Goal: Transaction & Acquisition: Purchase product/service

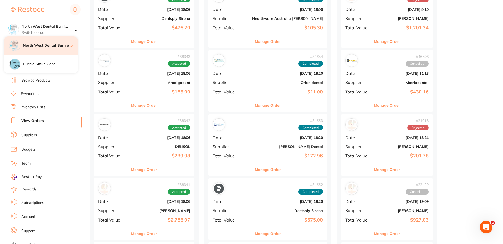
click at [49, 46] on h4 "North West Dental Burnie" at bounding box center [46, 45] width 47 height 5
click at [69, 24] on div "North West Dental Burni... Switch account" at bounding box center [41, 29] width 82 height 19
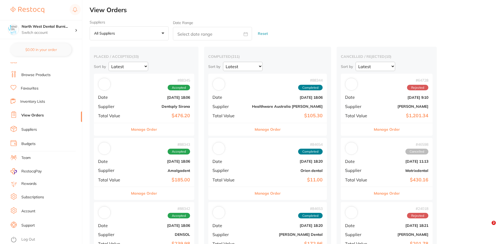
click at [30, 237] on link "Log Out" at bounding box center [28, 238] width 14 height 5
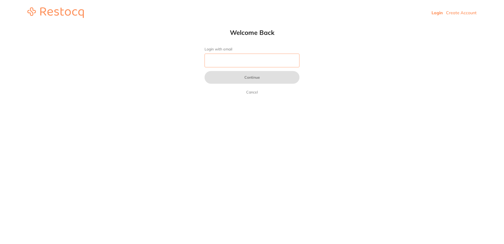
click at [222, 57] on input "Login with email" at bounding box center [252, 61] width 95 height 14
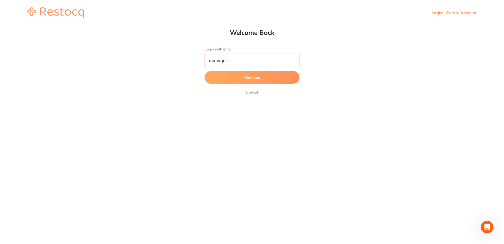
type input "manager."
drag, startPoint x: 131, startPoint y: 75, endPoint x: 117, endPoint y: 75, distance: 14.5
click at [118, 25] on html "Login Create Account Welcome Back Login with email manager. Continue Cancel Wel…" at bounding box center [252, 12] width 504 height 25
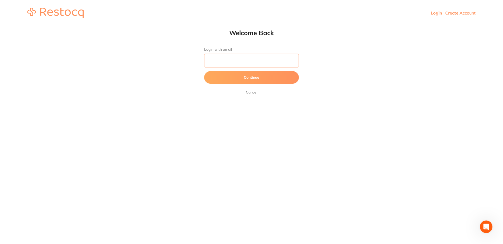
scroll to position [0, 0]
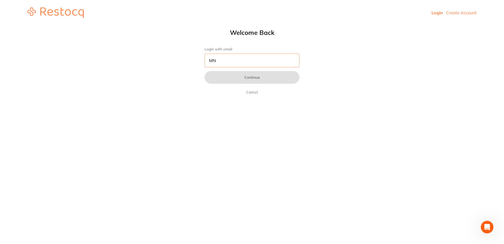
type input "M"
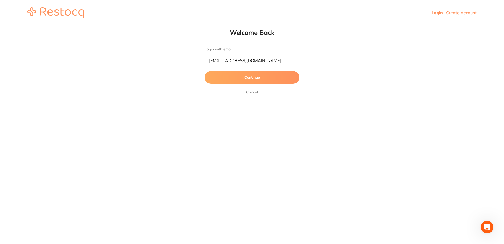
type input "[EMAIL_ADDRESS][DOMAIN_NAME]"
click at [205, 71] on button "Continue" at bounding box center [252, 77] width 95 height 13
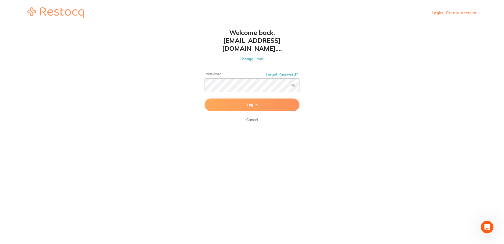
click at [291, 83] on label at bounding box center [293, 85] width 4 height 4
click at [299, 87] on input "checkbox" at bounding box center [299, 87] width 0 height 0
click at [281, 98] on button "Log In" at bounding box center [252, 104] width 95 height 13
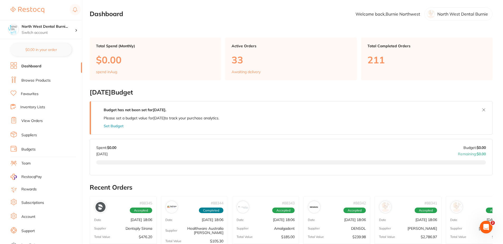
click at [40, 123] on link "View Orders" at bounding box center [31, 120] width 21 height 5
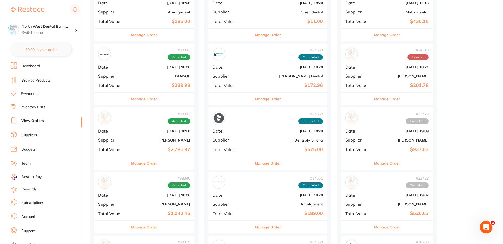
scroll to position [264, 0]
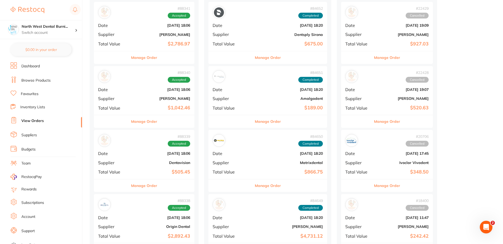
click at [42, 81] on link "Browse Products" at bounding box center [35, 80] width 29 height 5
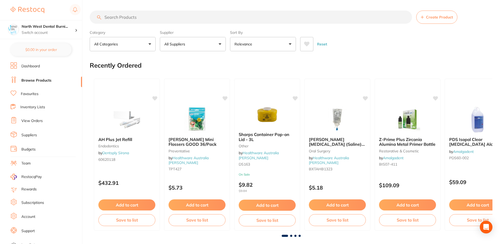
click at [129, 17] on input "search" at bounding box center [251, 17] width 322 height 13
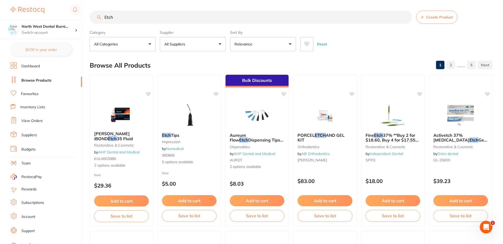
click at [196, 48] on button "All Suppliers" at bounding box center [193, 44] width 66 height 14
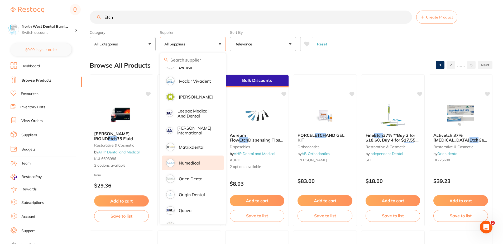
scroll to position [246, 0]
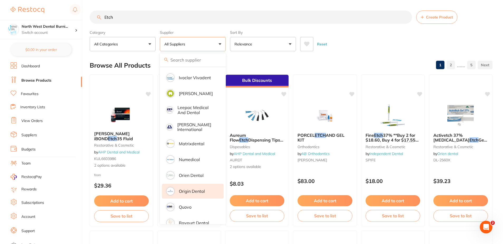
click at [197, 188] on p "Origin Dental" at bounding box center [192, 190] width 26 height 5
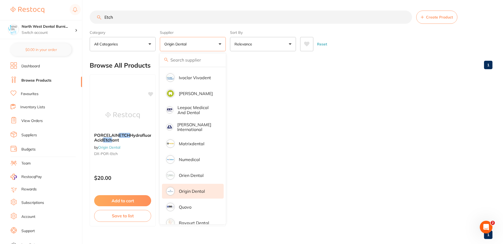
scroll to position [0, 0]
click at [336, 114] on ul "PORCELAIN ETCH Hydrofluoric Acid Etch ant by Origin Dental DX-POR-Etch $20.00 A…" at bounding box center [291, 150] width 402 height 152
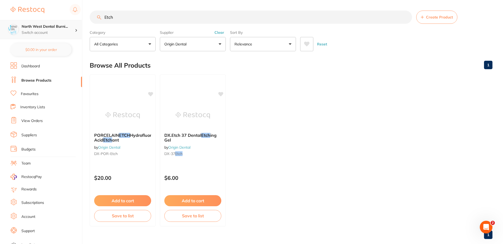
drag, startPoint x: 152, startPoint y: 19, endPoint x: 45, endPoint y: 28, distance: 107.7
click at [50, 34] on div "$5,677.94 North West Dental Burni... Switch account North West Dental Burnie Bu…" at bounding box center [251, 122] width 503 height 244
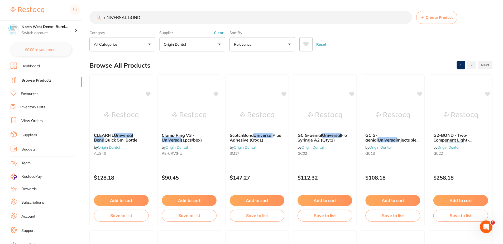
scroll to position [309, 0]
click at [215, 35] on button "Clear" at bounding box center [219, 32] width 13 height 5
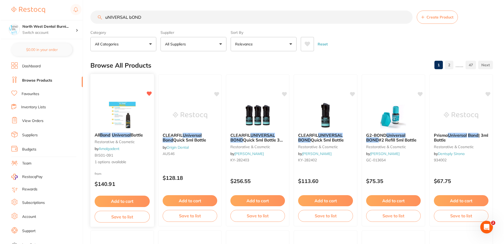
scroll to position [0, 0]
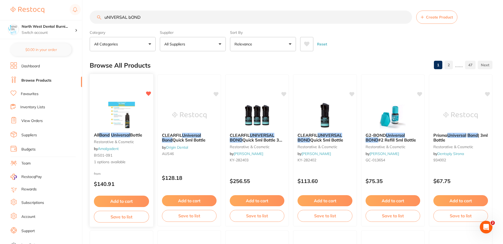
click at [130, 152] on div "All Bond Universal Bottle restorative & cosmetic by Amalgadent BIS01-091 1 opti…" at bounding box center [122, 148] width 64 height 41
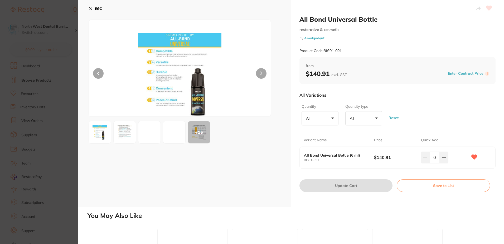
click at [89, 9] on icon at bounding box center [91, 9] width 4 height 4
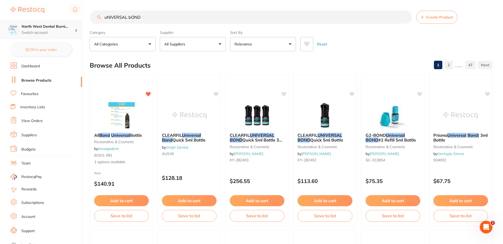
scroll to position [0, 0]
drag, startPoint x: 154, startPoint y: 18, endPoint x: 46, endPoint y: 28, distance: 109.3
click at [47, 28] on div "$5,677.94 North West Dental Burni... Switch account North West Dental Burnie Bu…" at bounding box center [251, 122] width 503 height 244
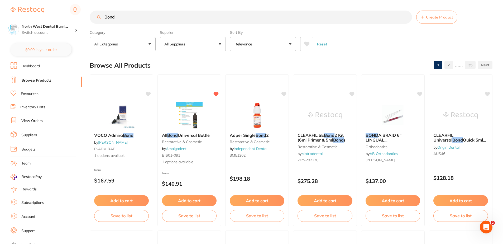
scroll to position [0, 0]
click at [104, 17] on input "Bond" at bounding box center [251, 17] width 322 height 13
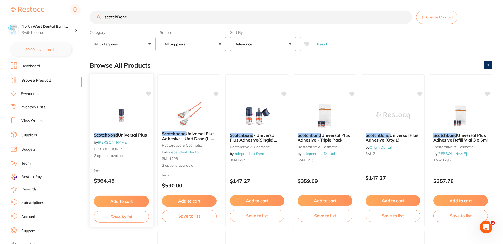
click at [131, 109] on img at bounding box center [121, 114] width 35 height 27
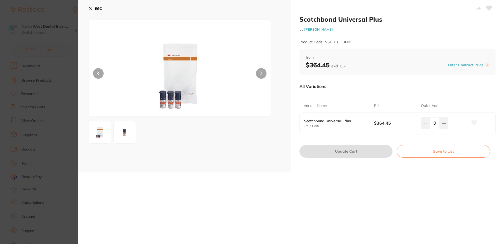
click at [118, 142] on button at bounding box center [124, 132] width 23 height 23
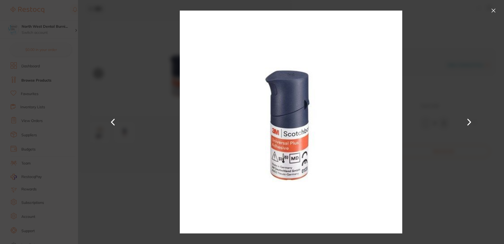
click at [492, 11] on button at bounding box center [493, 10] width 8 height 8
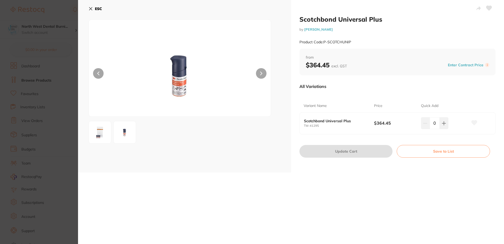
click at [98, 6] on button "ESC" at bounding box center [95, 8] width 13 height 9
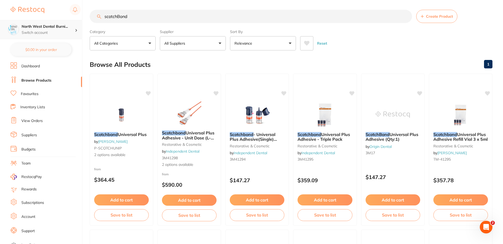
scroll to position [0, 0]
drag, startPoint x: 152, startPoint y: 18, endPoint x: 33, endPoint y: 20, distance: 118.9
click at [34, 23] on div "$5,677.94 North West Dental Burni... Switch account North West Dental Burnie Bu…" at bounding box center [251, 121] width 503 height 244
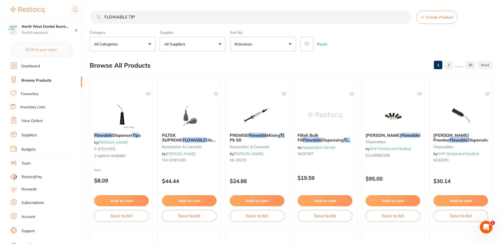
scroll to position [0, 0]
click at [210, 46] on button "All Suppliers" at bounding box center [193, 44] width 66 height 14
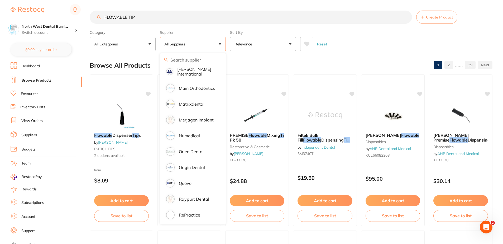
scroll to position [334, 0]
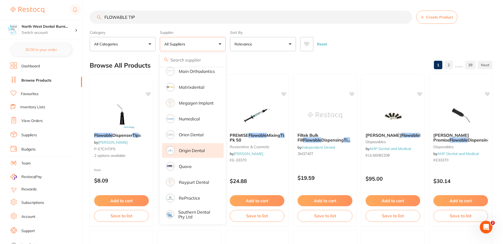
click at [197, 148] on p "Origin Dental" at bounding box center [192, 150] width 26 height 5
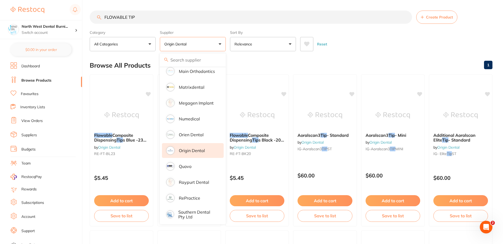
click at [360, 42] on div "Reset" at bounding box center [394, 42] width 188 height 18
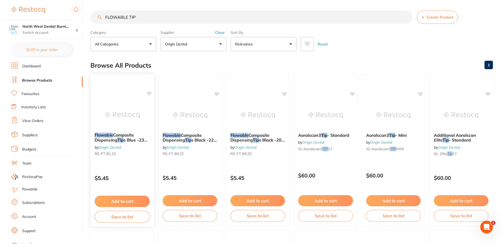
scroll to position [0, 0]
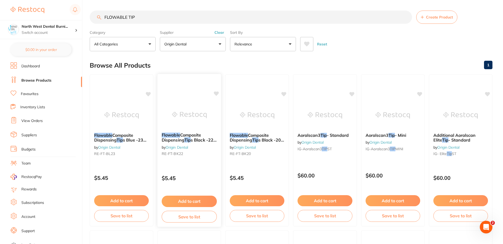
click at [203, 153] on small "RE-FT-BK22" at bounding box center [189, 153] width 55 height 4
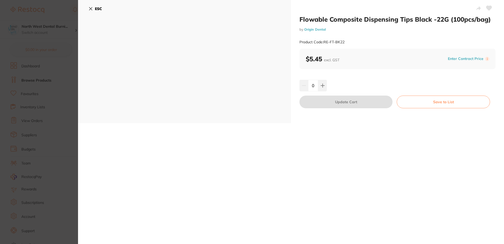
click at [98, 126] on div "Flowable Composite Dispensing Tips Black -22G (100pcs/bag) by Origin Dental Pro…" at bounding box center [291, 122] width 426 height 244
click at [43, 134] on section "Flowable Composite Dispensing Tips Black -22G (100pcs/bag) by Origin Dental Pro…" at bounding box center [252, 122] width 504 height 244
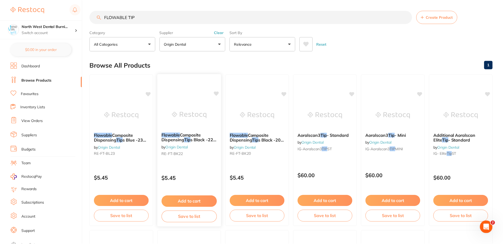
scroll to position [1, 0]
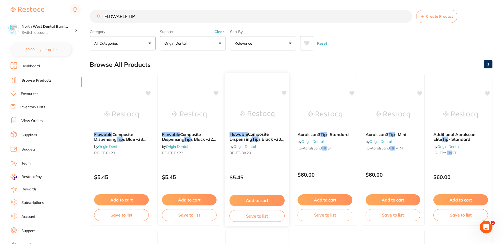
click at [258, 157] on div "Flowable Composite Dispensing Tip s Black -20G (100pcs/bag) by Origin Dental RE…" at bounding box center [257, 144] width 64 height 34
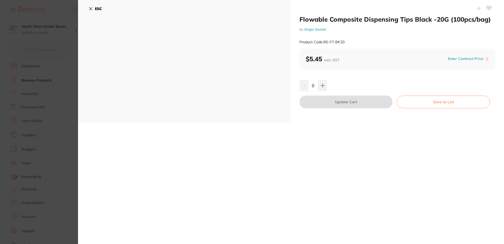
click at [5, 109] on section "Flowable Composite Dispensing Tips Black -20G (100pcs/bag) by Origin Dental Pro…" at bounding box center [252, 122] width 504 height 244
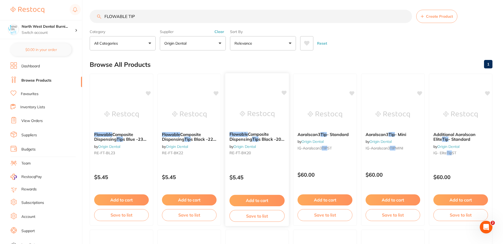
click at [275, 163] on div "Flowable Composite Dispensing Tip s Black -20G (100pcs/bag) by Origin Dental RE…" at bounding box center [257, 149] width 64 height 153
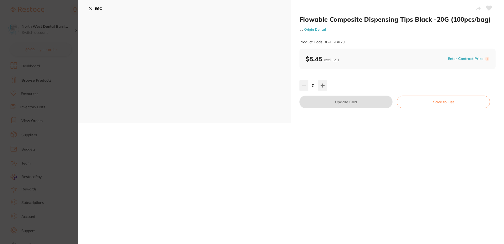
click at [94, 9] on button "ESC" at bounding box center [95, 8] width 13 height 9
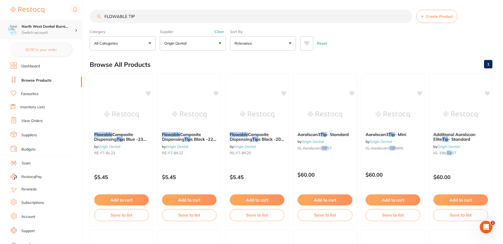
scroll to position [0, 0]
drag, startPoint x: 159, startPoint y: 14, endPoint x: 12, endPoint y: 33, distance: 148.8
click at [16, 33] on div "$5,677.94 North West Dental Burni... Switch account North West Dental Burnie Bu…" at bounding box center [251, 121] width 503 height 244
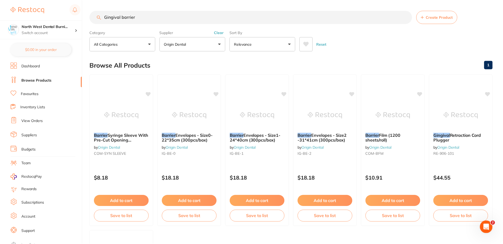
scroll to position [316, 0]
click at [221, 30] on button "Clear" at bounding box center [219, 32] width 13 height 5
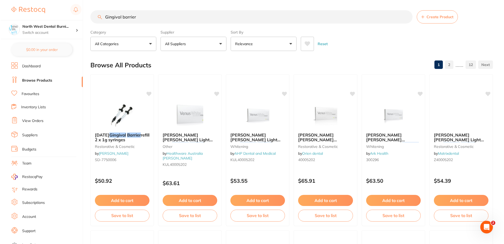
scroll to position [0, 0]
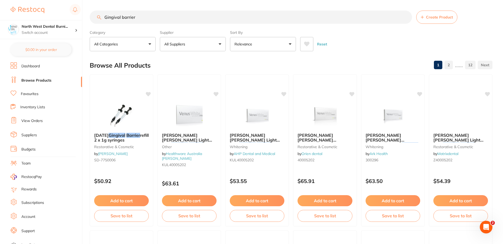
click at [117, 108] on img at bounding box center [121, 115] width 34 height 26
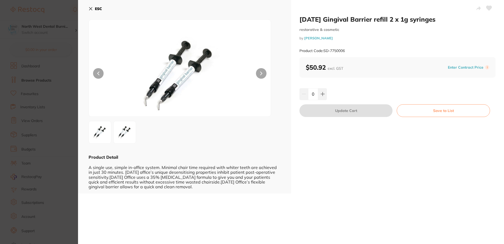
click at [87, 9] on div "ESC Product Detail A single use, simple in-office system. Minimal chair time re…" at bounding box center [184, 96] width 213 height 193
click at [111, 8] on div "ESC" at bounding box center [185, 11] width 192 height 15
click at [92, 10] on icon at bounding box center [90, 8] width 3 height 3
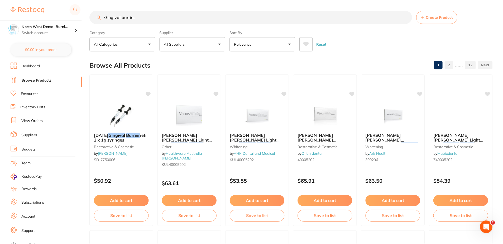
scroll to position [0, 0]
click at [20, 19] on div "$5,677.94 North West Dental Burni... Switch account North West Dental Burnie Bu…" at bounding box center [251, 122] width 503 height 244
type input "Fuji"
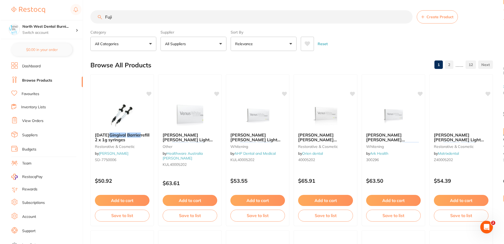
scroll to position [0, 0]
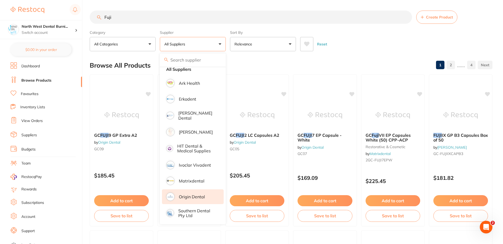
click at [187, 197] on p "Origin Dental" at bounding box center [192, 196] width 26 height 5
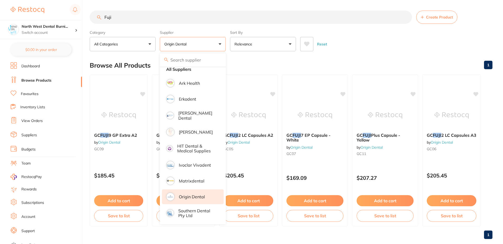
click at [366, 45] on div "Reset" at bounding box center [394, 42] width 188 height 18
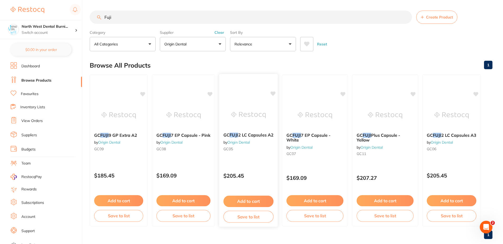
click at [252, 163] on div "GC FUJI 2 LC Capsules A2 by Origin Dental GC05 $205.45 Add to cart Save to list" at bounding box center [248, 150] width 59 height 153
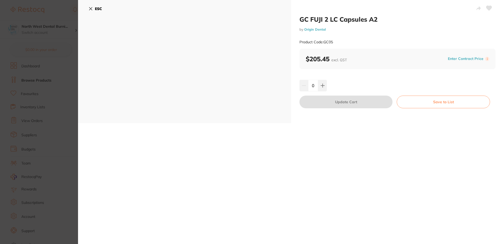
click at [90, 8] on icon at bounding box center [91, 9] width 4 height 4
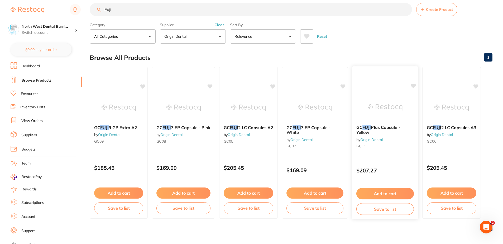
scroll to position [10, 0]
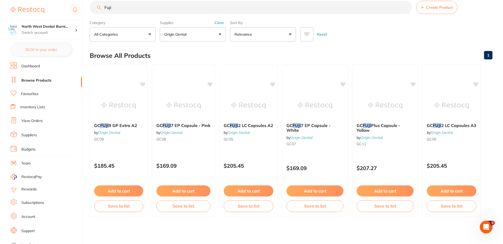
click at [166, 6] on input "Fuji" at bounding box center [251, 7] width 322 height 13
click at [221, 23] on button "Clear" at bounding box center [219, 22] width 13 height 5
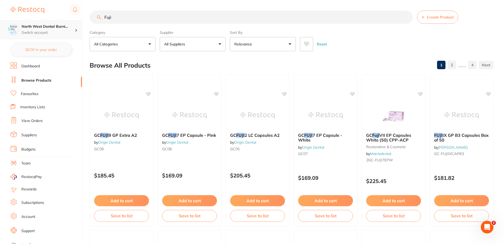
click at [19, 28] on div "$5,677.94 North West Dental Burni... Switch account North West Dental Burnie Bu…" at bounding box center [252, 122] width 504 height 244
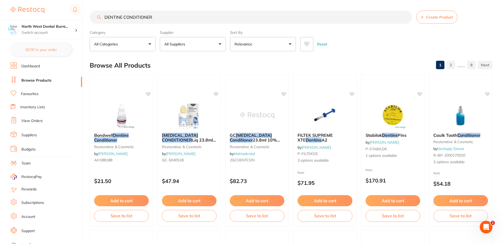
scroll to position [0, 0]
drag, startPoint x: 168, startPoint y: 17, endPoint x: 0, endPoint y: 31, distance: 168.4
click at [0, 27] on html "$5,677.94 North West Dental Burni... Switch account North West Dental Burnie Bu…" at bounding box center [251, 122] width 503 height 244
type input "Z-PRIME"
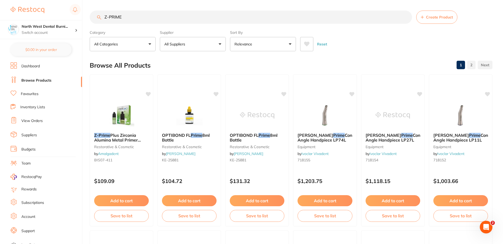
scroll to position [0, 0]
click at [37, 122] on link "View Orders" at bounding box center [31, 120] width 21 height 5
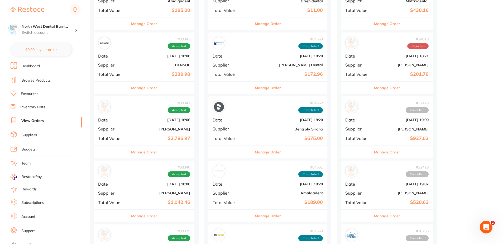
scroll to position [176, 0]
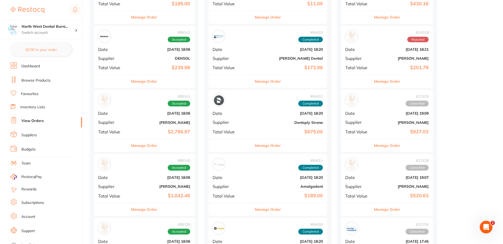
click at [150, 113] on b "[DATE] 18:06" at bounding box center [161, 113] width 59 height 4
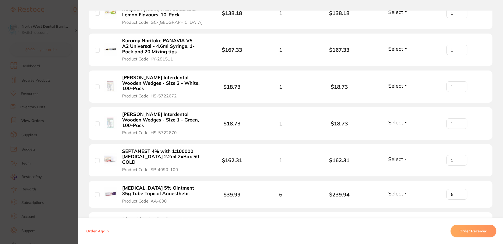
scroll to position [422, 0]
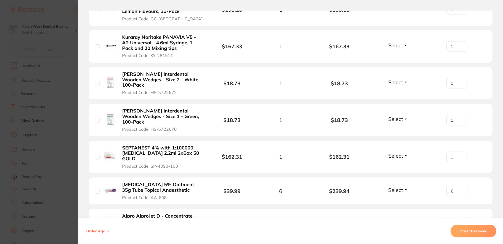
click at [109, 81] on img at bounding box center [110, 82] width 13 height 13
click at [143, 76] on b "Henry Schein Interdental Wooden Wedges - Size 2 - White, 100-Pack" at bounding box center [162, 79] width 81 height 16
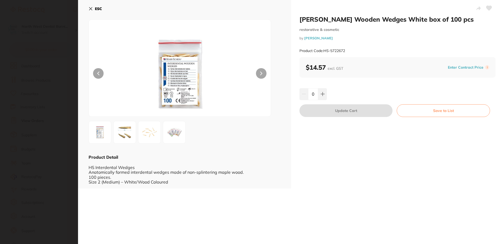
scroll to position [0, 0]
click at [37, 28] on section "Henry Schein Wooden Wedges White box of 100 pcs restorative & cosmetic by Henry…" at bounding box center [252, 122] width 504 height 244
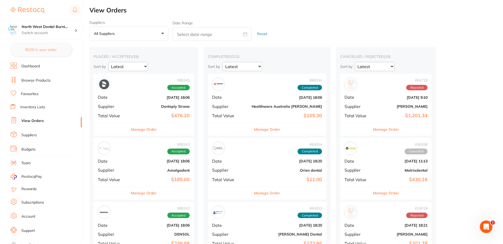
scroll to position [176, 0]
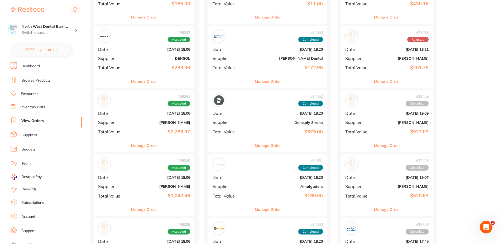
click at [158, 104] on div "# 88341 Accepted" at bounding box center [144, 100] width 92 height 13
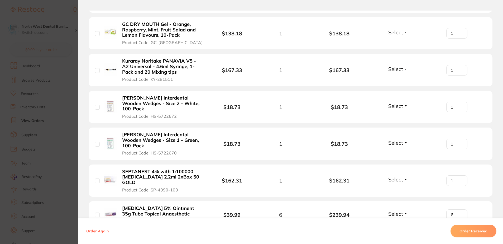
scroll to position [404, 0]
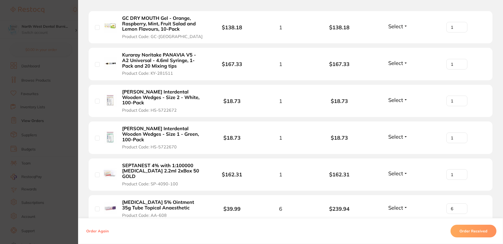
click at [170, 127] on b "Henry Schein Interdental Wooden Wedges - Size 1 - Green, 100-Pack" at bounding box center [162, 134] width 81 height 16
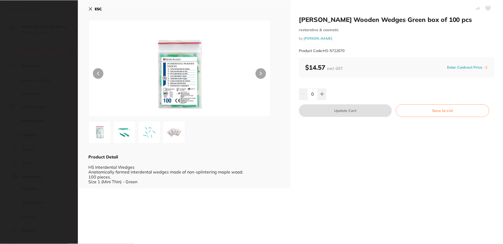
scroll to position [0, 0]
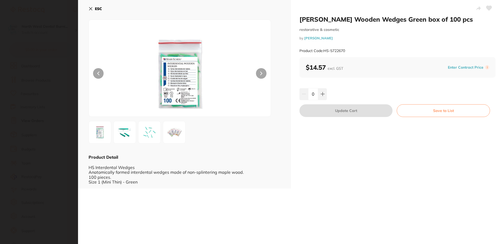
click at [93, 8] on button "ESC" at bounding box center [95, 8] width 13 height 9
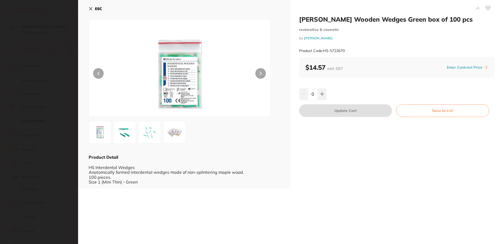
scroll to position [176, 0]
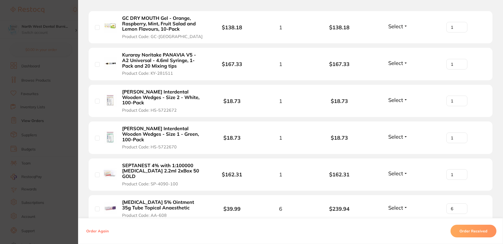
click at [46, 120] on section "Order ID: Restocq- 88341 Order Information Accepted Order Order Date Jul 31 202…" at bounding box center [251, 122] width 503 height 244
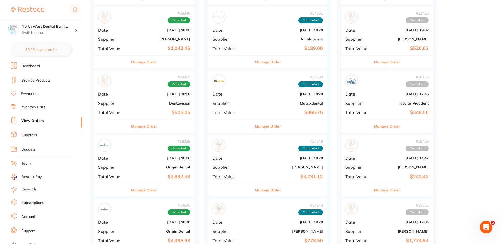
scroll to position [369, 0]
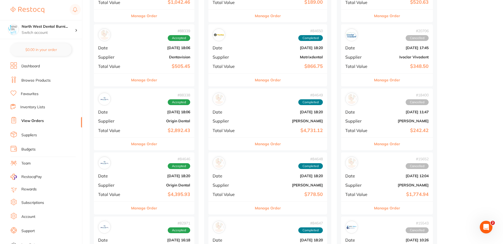
click at [148, 101] on div "# 88338 Accepted" at bounding box center [144, 99] width 92 height 13
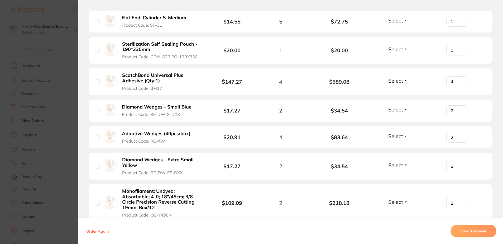
scroll to position [404, 0]
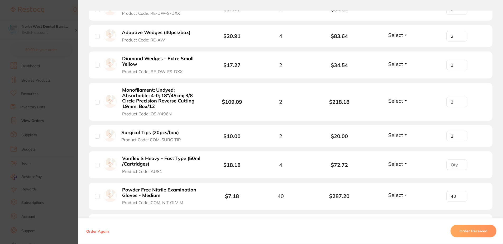
click at [128, 35] on button "Adaptive Wedges (40pcs/box) Product Code: RE-AW" at bounding box center [158, 36] width 76 height 13
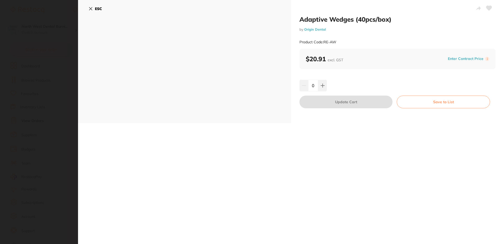
scroll to position [0, 0]
click at [66, 64] on section "Adaptive Wedges (40pcs/box) by Origin Dental Product Code: RE-AW ESC Adaptive W…" at bounding box center [252, 122] width 504 height 244
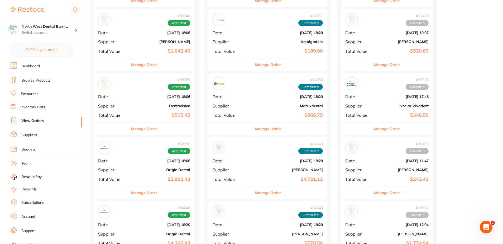
scroll to position [246, 0]
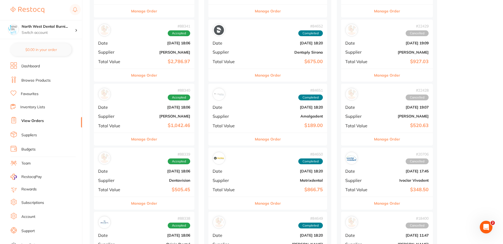
click at [56, 74] on ul "Dashboard Browse Products Favourites Inventory Lists View Orders Suppliers Budg…" at bounding box center [46, 153] width 71 height 182
click at [56, 81] on li "Browse Products" at bounding box center [46, 80] width 71 height 8
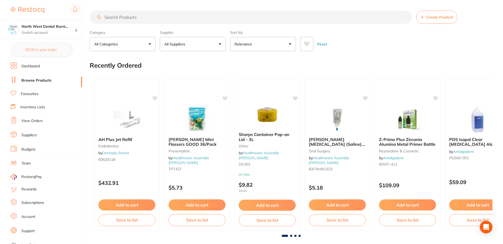
click at [144, 19] on input "search" at bounding box center [251, 17] width 322 height 13
paste input "Wykle Wedges - 715 - Blue - 15mm, 500-Pack"
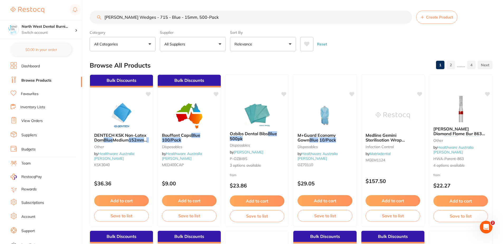
click at [185, 40] on button "All Suppliers" at bounding box center [193, 44] width 66 height 14
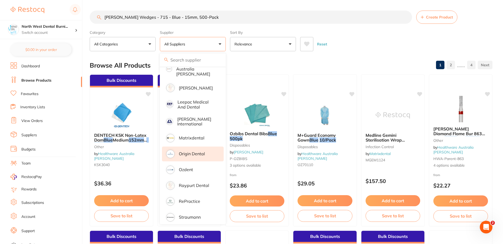
scroll to position [18, 0]
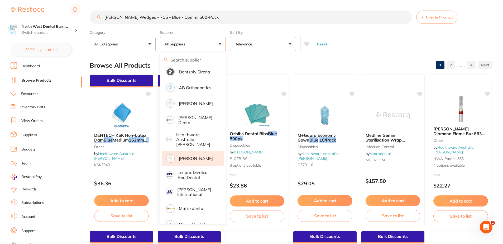
click at [196, 156] on p "[PERSON_NAME]" at bounding box center [196, 158] width 34 height 5
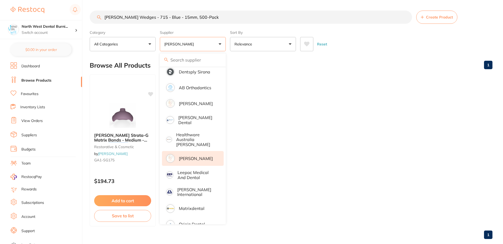
click at [372, 37] on div "Reset" at bounding box center [394, 42] width 188 height 18
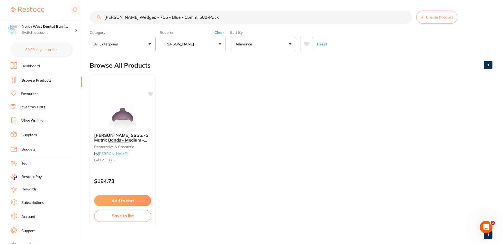
scroll to position [0, 0]
click at [213, 33] on button "Clear" at bounding box center [219, 32] width 13 height 5
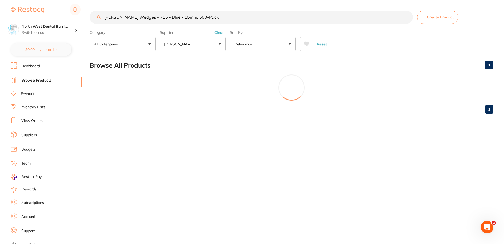
click at [202, 12] on input "Wykle Wedges - 715 - Blue - 15mm, 500-Pack" at bounding box center [251, 17] width 323 height 13
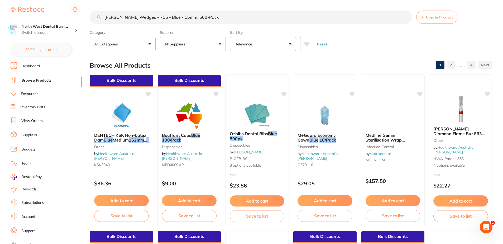
click at [220, 34] on label "Supplier" at bounding box center [193, 32] width 66 height 5
click at [209, 16] on input "Wykle Wedges - 715 - Blue - 15mm, 500-Pack" at bounding box center [251, 17] width 322 height 13
drag, startPoint x: 208, startPoint y: 15, endPoint x: 99, endPoint y: 22, distance: 109.9
click at [99, 22] on input "Wykle Wedges - 715 - Blue - 15mm, 500-Pack" at bounding box center [251, 17] width 322 height 13
type input "DIAMOND WEDGE"
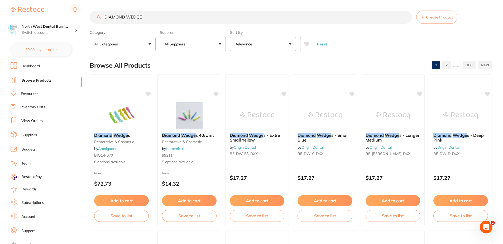
click at [193, 50] on button "All Suppliers" at bounding box center [193, 44] width 66 height 14
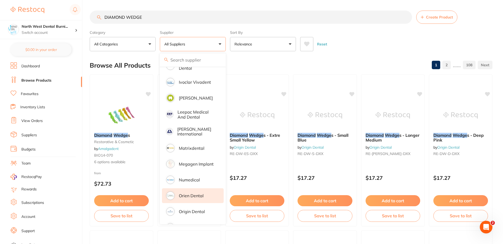
scroll to position [281, 0]
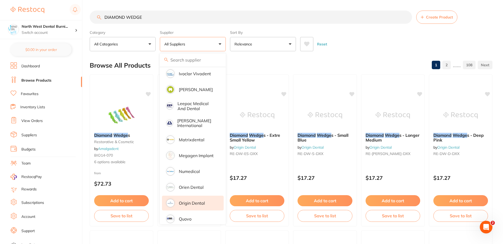
drag, startPoint x: 194, startPoint y: 198, endPoint x: 197, endPoint y: 196, distance: 3.0
click at [194, 200] on p "Origin Dental" at bounding box center [192, 202] width 26 height 5
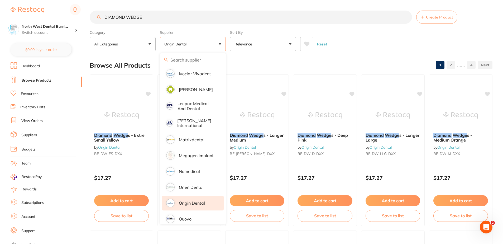
click at [345, 40] on div "Reset" at bounding box center [394, 42] width 188 height 18
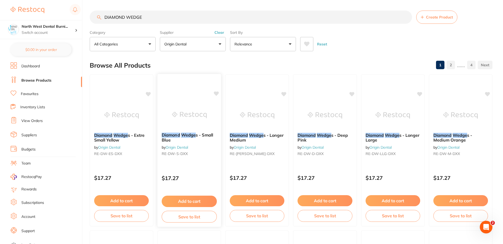
scroll to position [0, 0]
